Goal: Transaction & Acquisition: Purchase product/service

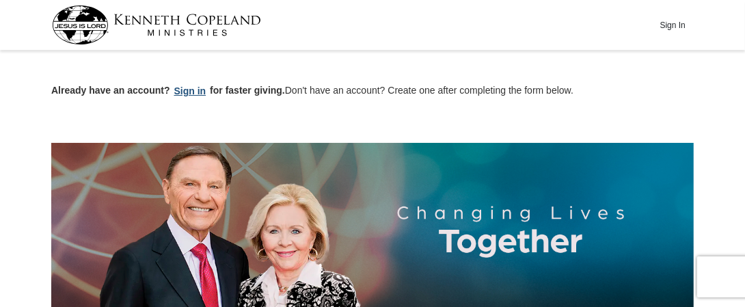
click at [189, 88] on button "Sign in" at bounding box center [190, 91] width 40 height 16
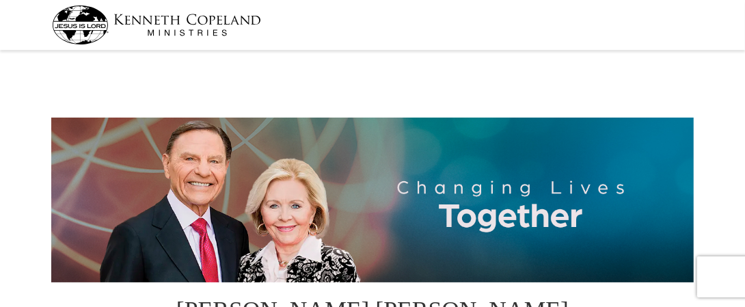
select select "[GEOGRAPHIC_DATA]"
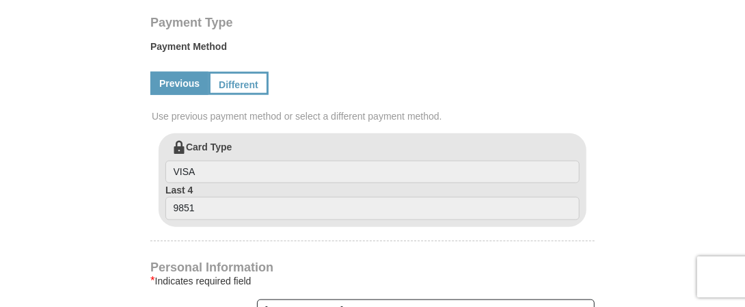
scroll to position [666, 0]
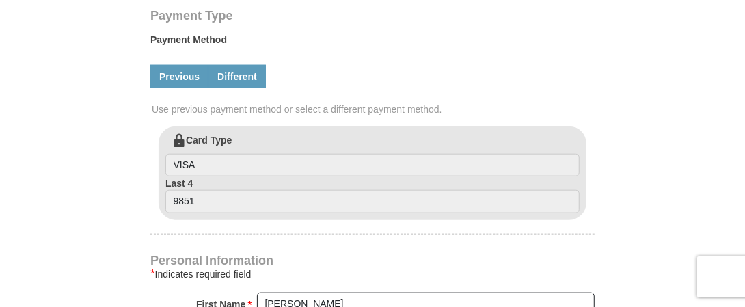
click at [235, 65] on link "Different" at bounding box center [236, 76] width 57 height 23
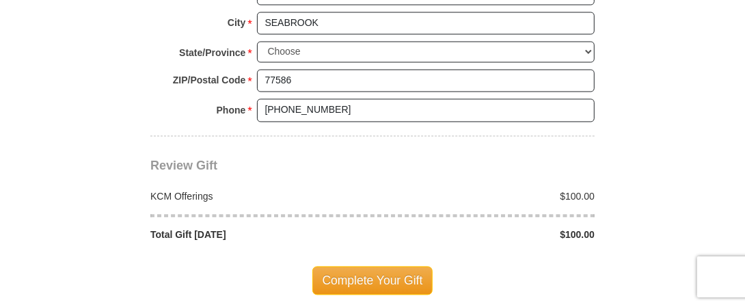
scroll to position [1293, 0]
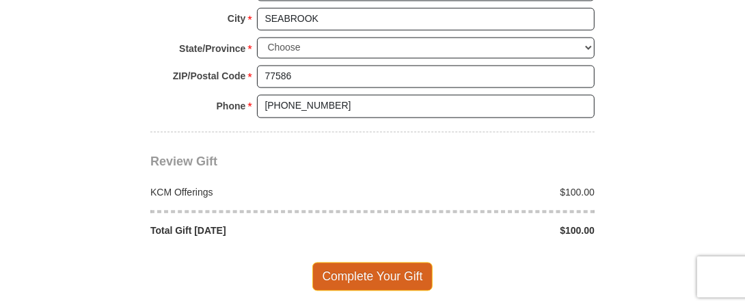
click at [356, 262] on span "Complete Your Gift" at bounding box center [372, 276] width 121 height 29
